Goal: Information Seeking & Learning: Learn about a topic

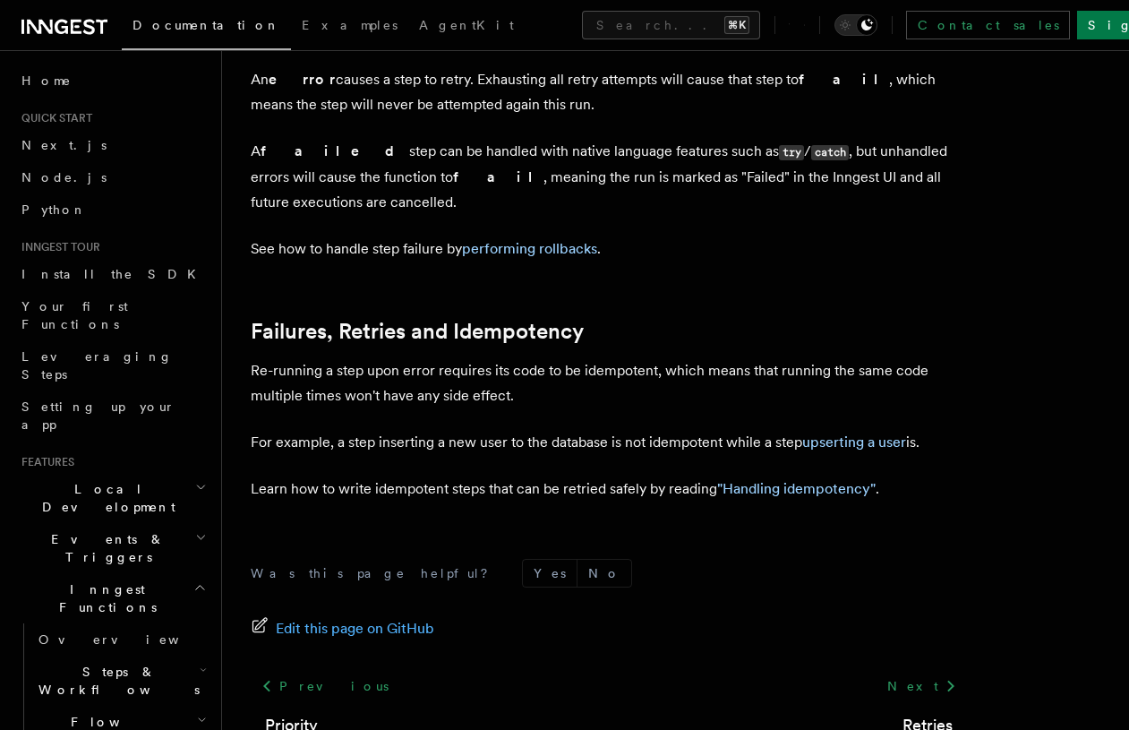
scroll to position [810, 0]
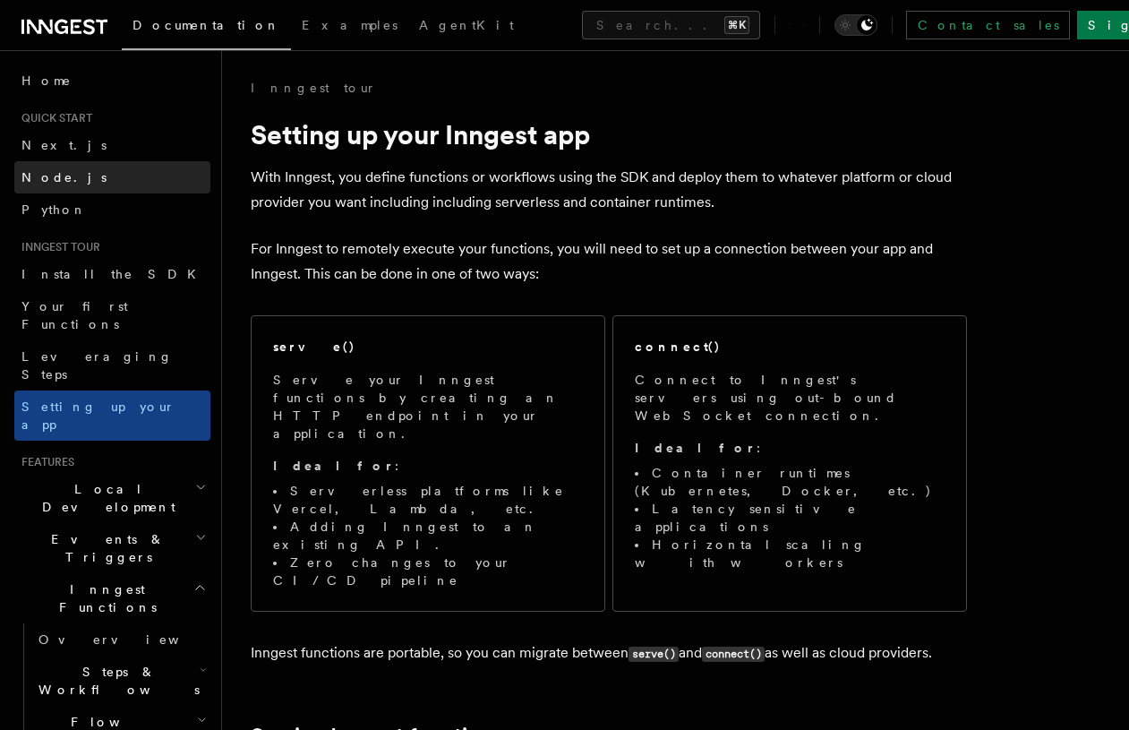
click at [73, 171] on link "Node.js" at bounding box center [112, 177] width 196 height 32
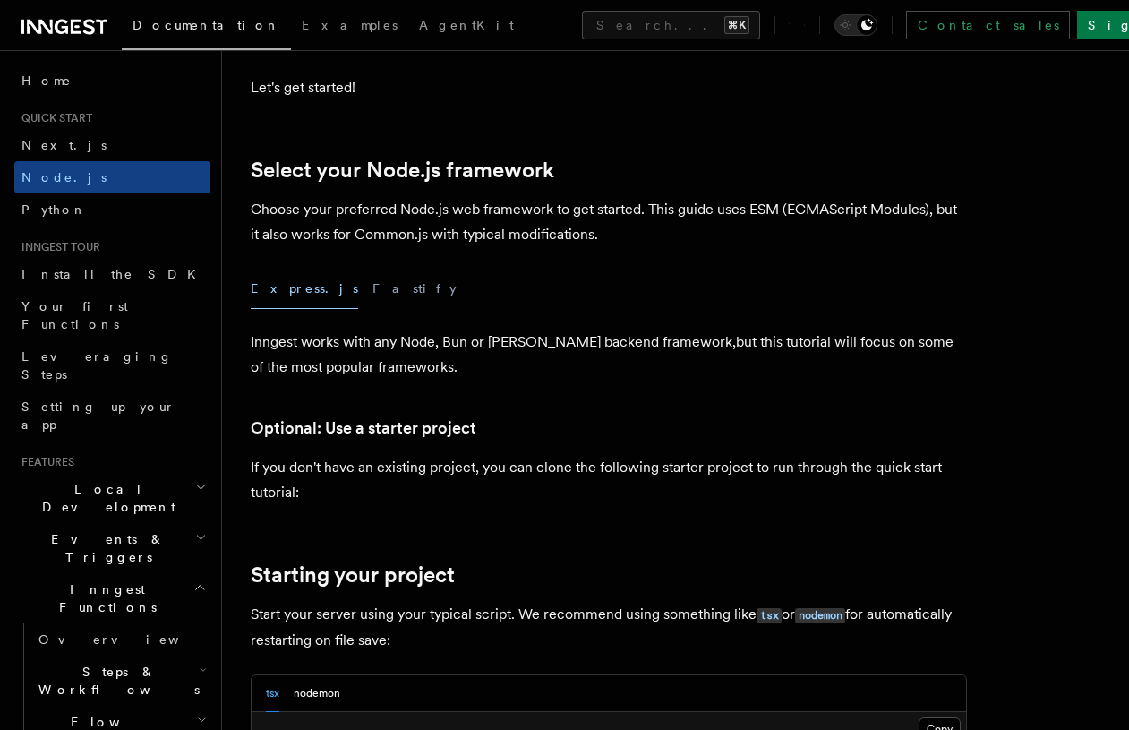
scroll to position [365, 0]
click at [373, 287] on button "Fastify" at bounding box center [415, 290] width 84 height 40
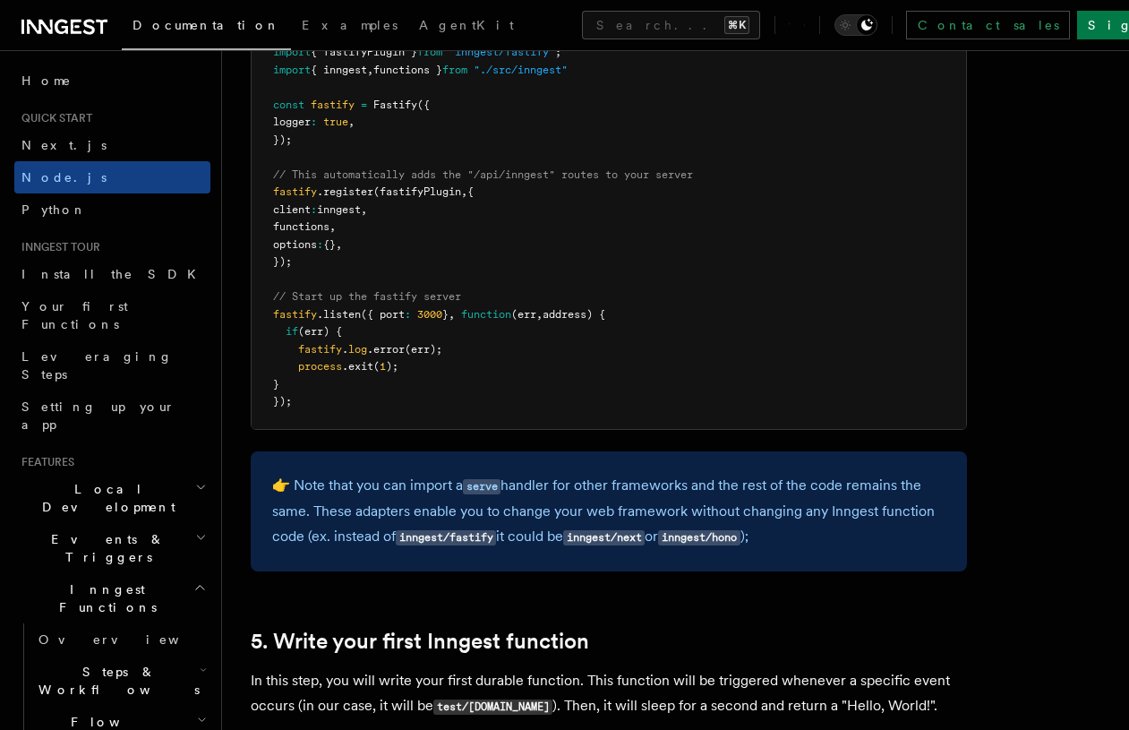
scroll to position [2928, 0]
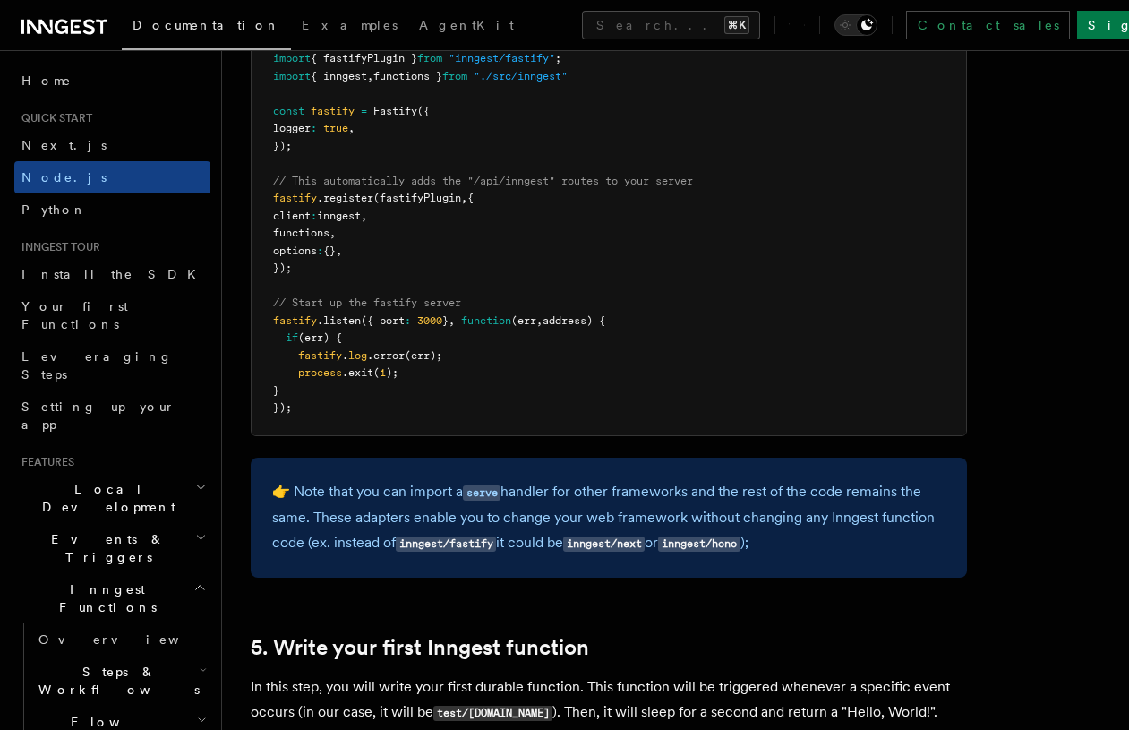
click at [535, 346] on pre "import Fastify from "fastify" ; import { fastifyPlugin } from "inngest/fastify"…" at bounding box center [609, 225] width 715 height 420
click at [614, 494] on p "👉 Note that you can import a serve handler for other frameworks and the rest of…" at bounding box center [609, 517] width 674 height 77
